Goal: Obtain resource: Obtain resource

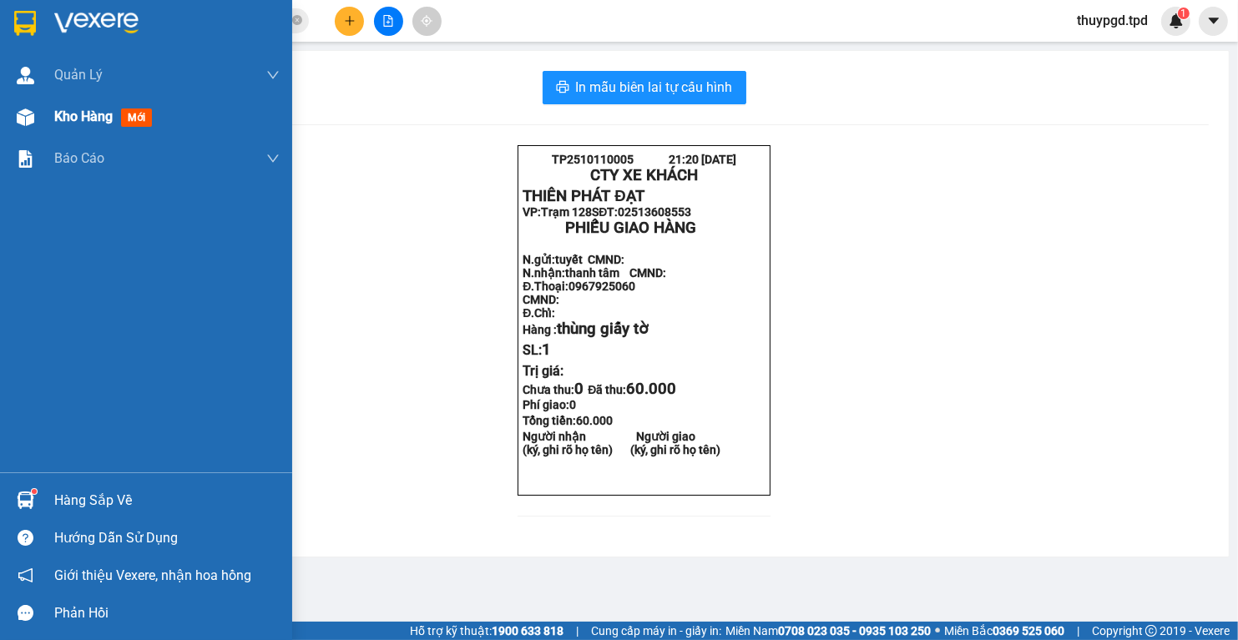
click at [139, 121] on span "mới" at bounding box center [136, 118] width 31 height 18
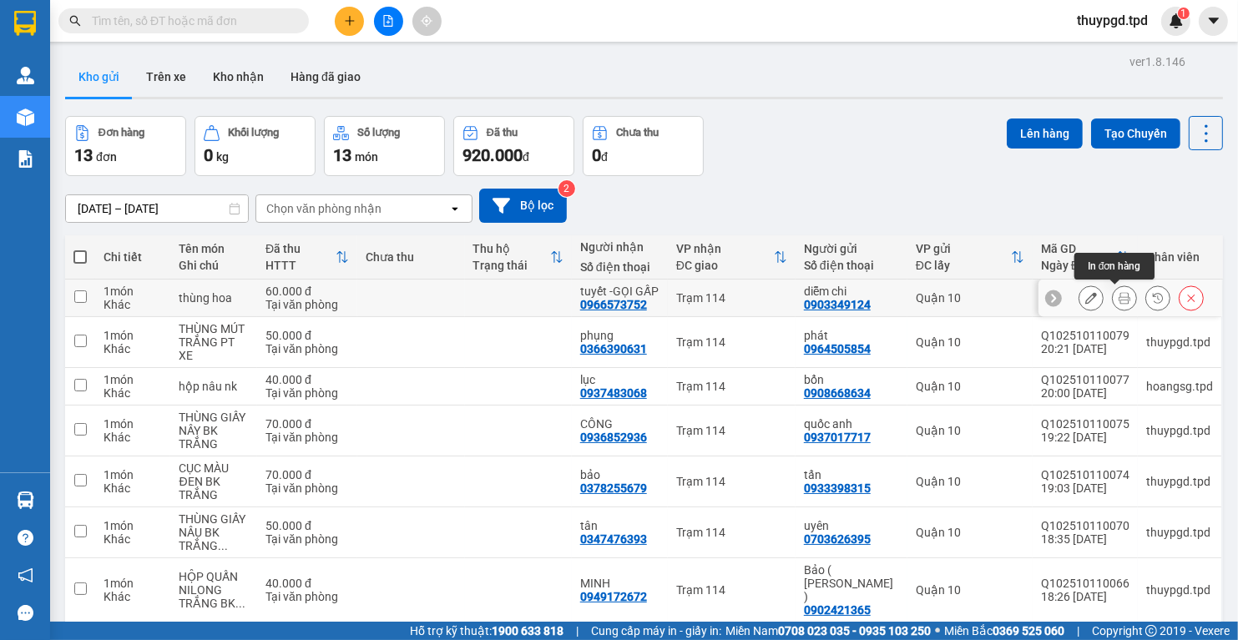
click at [1113, 304] on button at bounding box center [1124, 298] width 23 height 29
drag, startPoint x: 1109, startPoint y: 304, endPoint x: 1088, endPoint y: 292, distance: 23.2
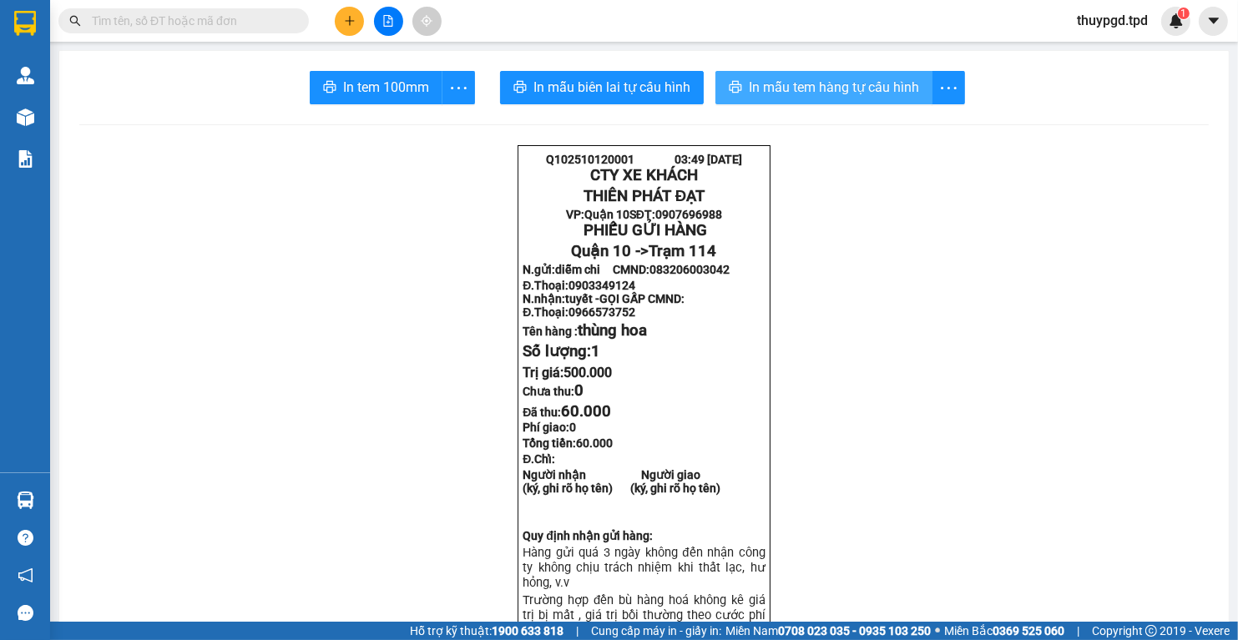
click at [821, 94] on span "In mẫu tem hàng tự cấu hình" at bounding box center [834, 87] width 170 height 21
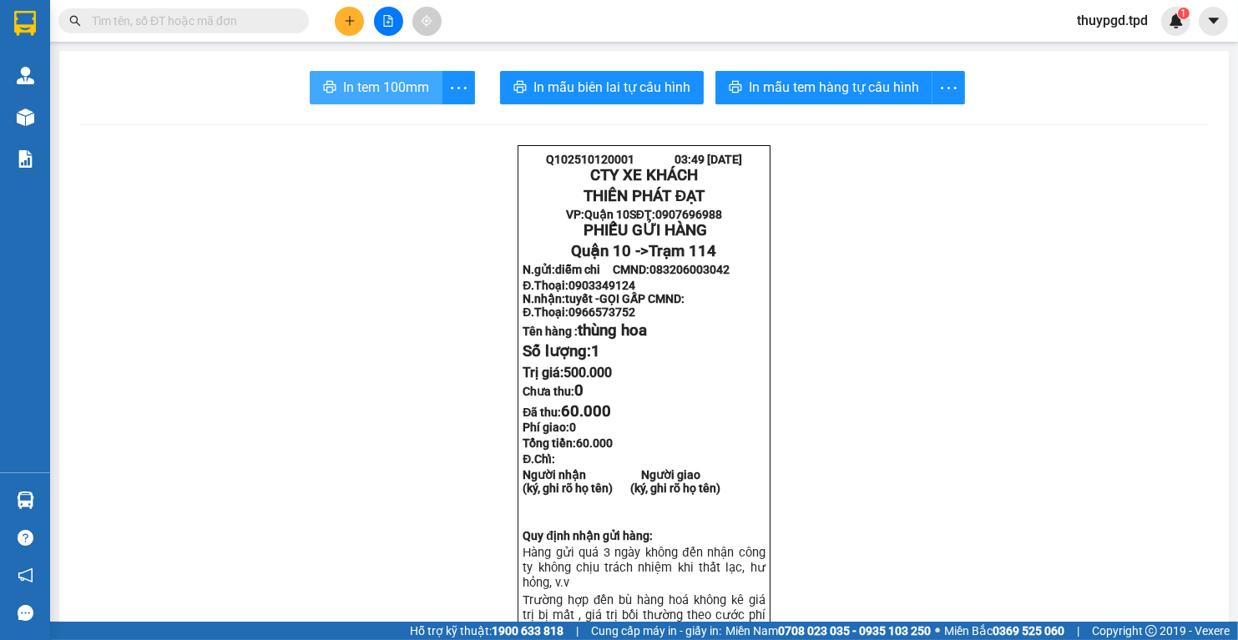
click at [397, 97] on span "In tem 100mm" at bounding box center [386, 87] width 86 height 21
